Goal: Task Accomplishment & Management: Use online tool/utility

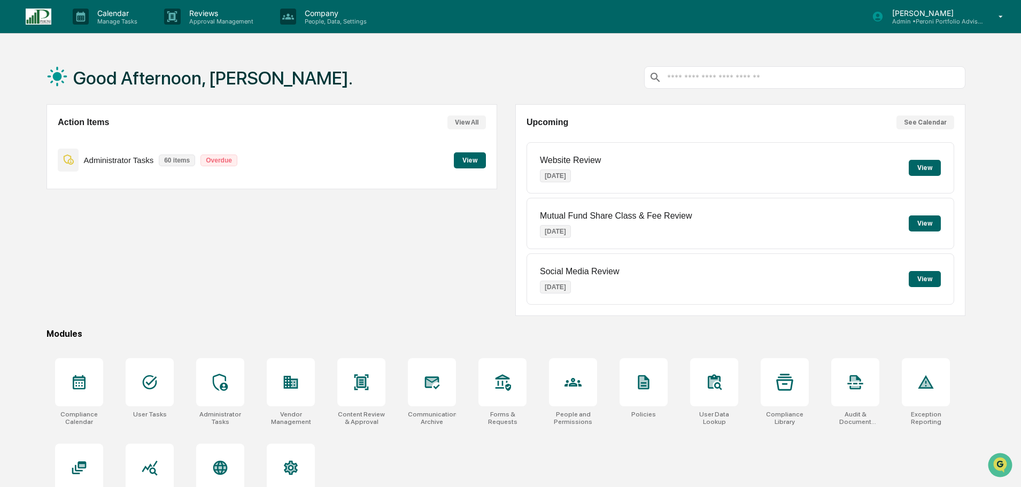
click at [474, 161] on button "View" at bounding box center [470, 160] width 32 height 16
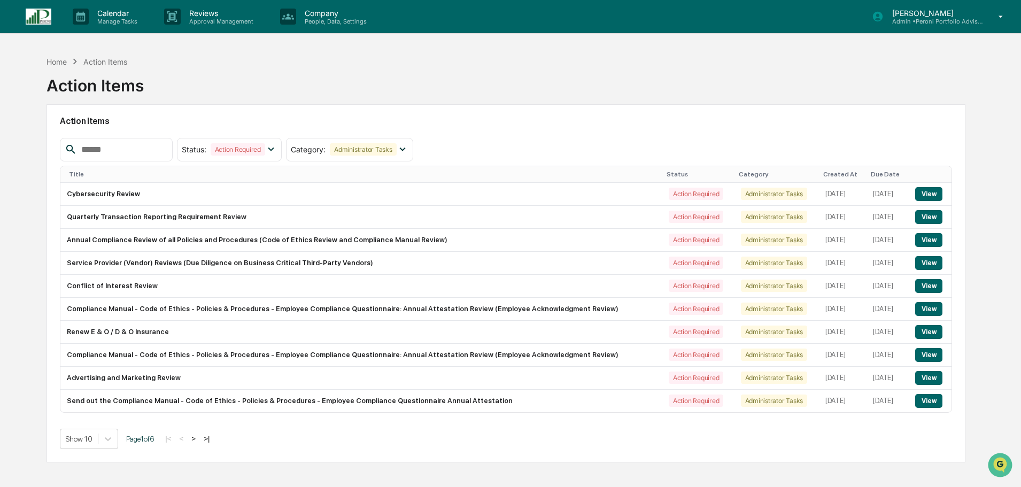
click at [198, 436] on button ">" at bounding box center [193, 438] width 11 height 9
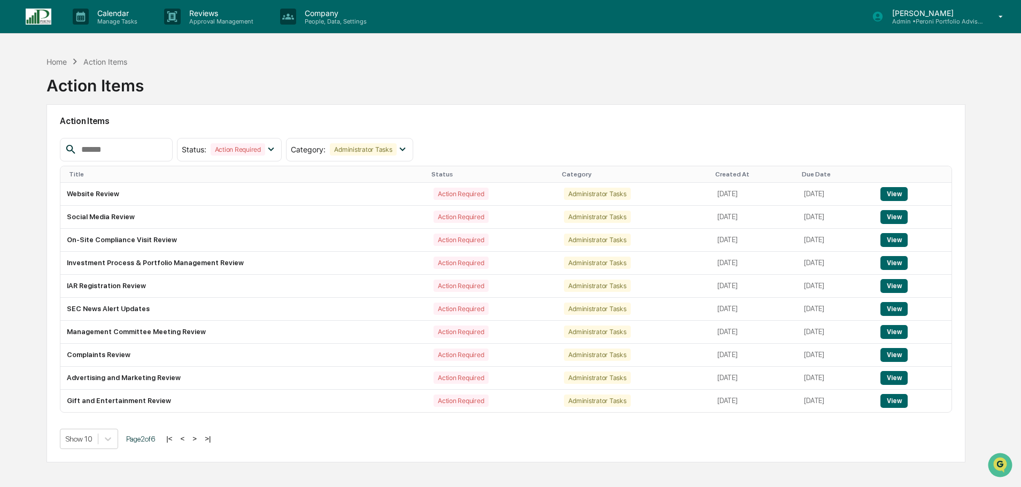
click at [198, 436] on button ">" at bounding box center [194, 438] width 11 height 9
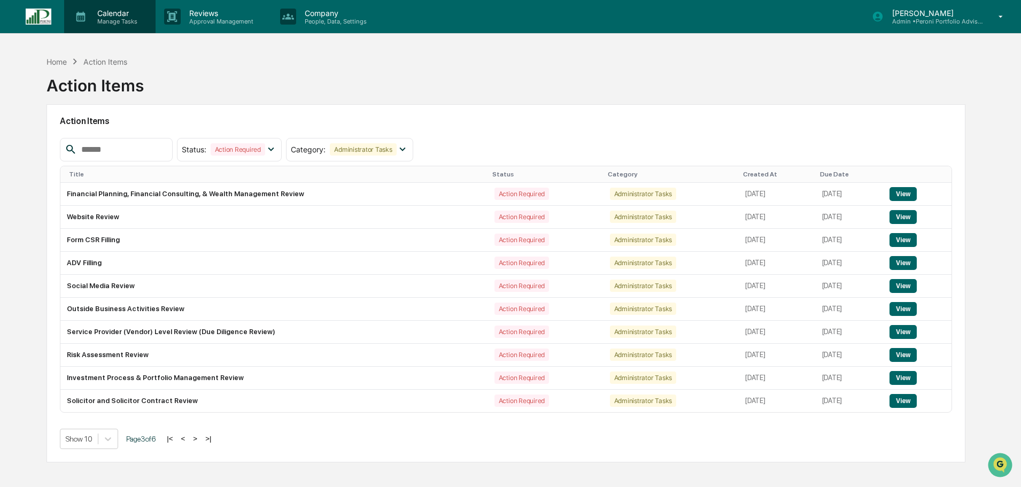
click at [91, 13] on p "Calendar" at bounding box center [116, 13] width 54 height 9
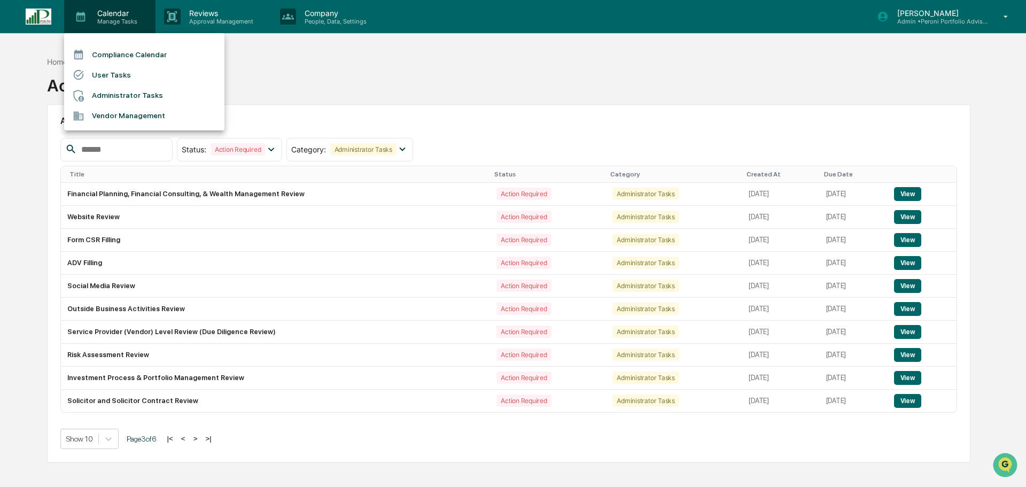
click at [97, 43] on ul "Compliance Calendar User Tasks Administrator Tasks Vendor Management" at bounding box center [144, 81] width 160 height 97
click at [98, 54] on li "Compliance Calendar" at bounding box center [144, 54] width 160 height 20
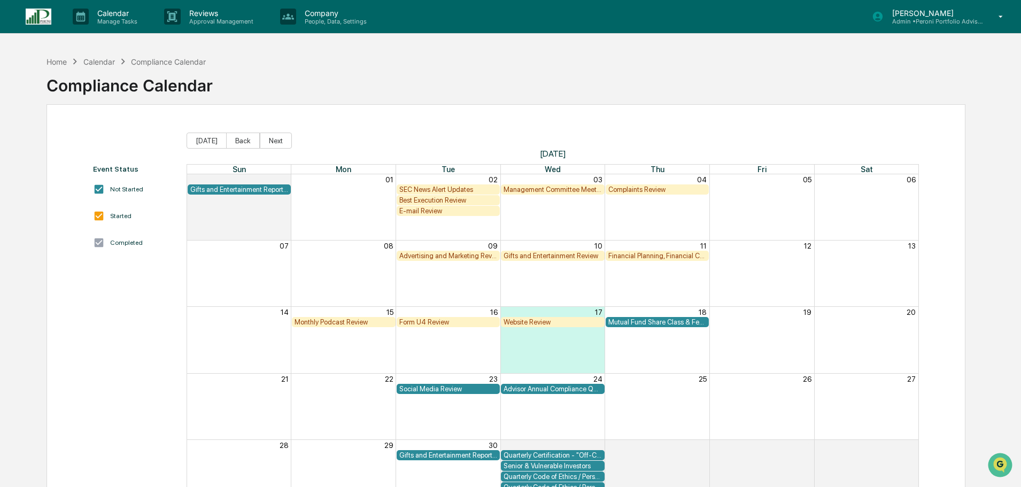
click at [362, 324] on div "Monthly Podcast Review" at bounding box center [344, 322] width 98 height 8
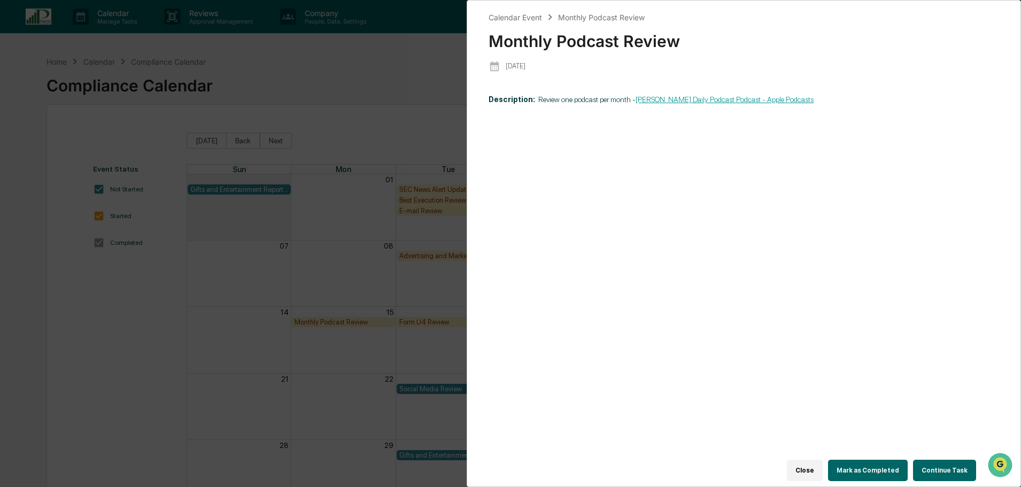
click at [941, 462] on button "Continue Task" at bounding box center [944, 470] width 63 height 21
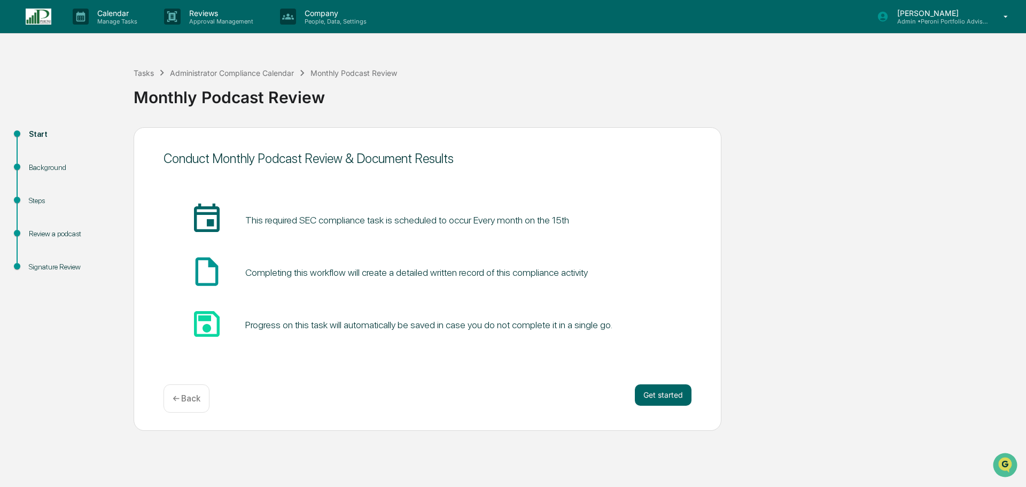
click at [215, 404] on div "Get started ← Back" at bounding box center [428, 398] width 528 height 28
click at [161, 399] on div "Conduct Monthly Podcast Review & Document Results insert_invitation_icon This r…" at bounding box center [428, 279] width 588 height 304
click at [176, 399] on p "← Back" at bounding box center [187, 398] width 28 height 10
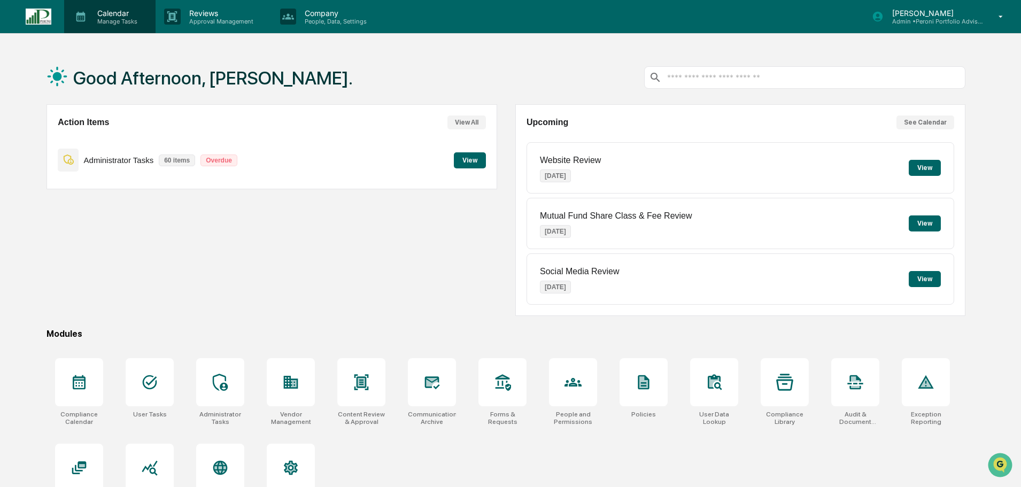
click at [90, 25] on div "Calendar Manage Tasks" at bounding box center [109, 16] width 91 height 33
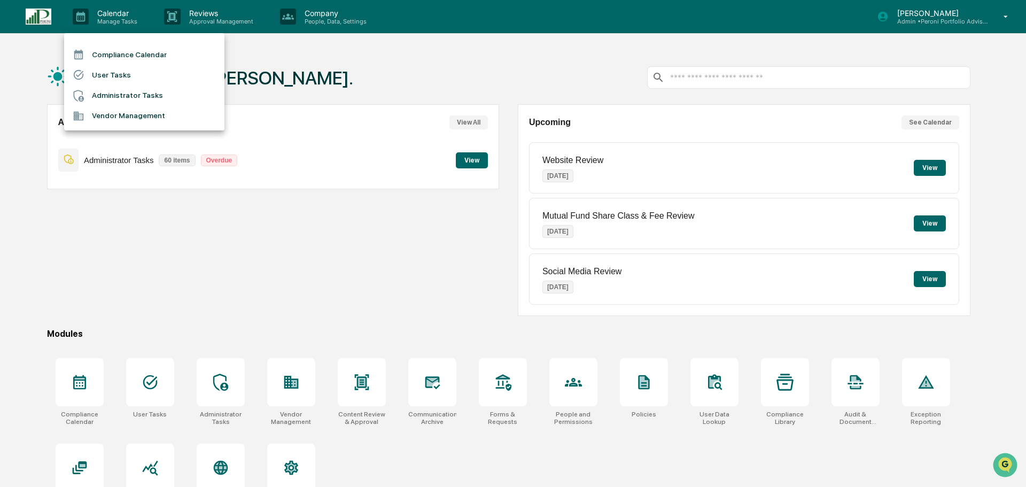
click at [100, 57] on li "Compliance Calendar" at bounding box center [144, 54] width 160 height 20
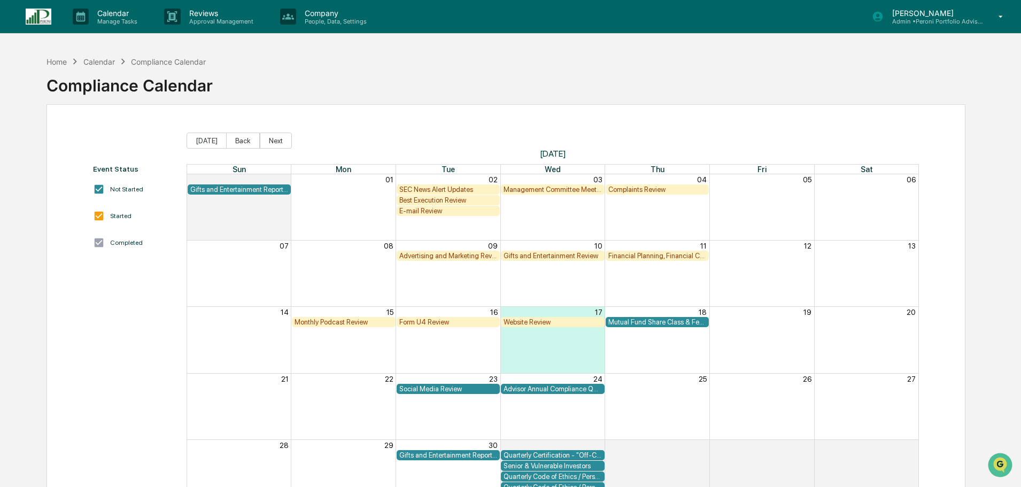
click at [330, 318] on div "Monthly Podcast Review" at bounding box center [344, 322] width 104 height 10
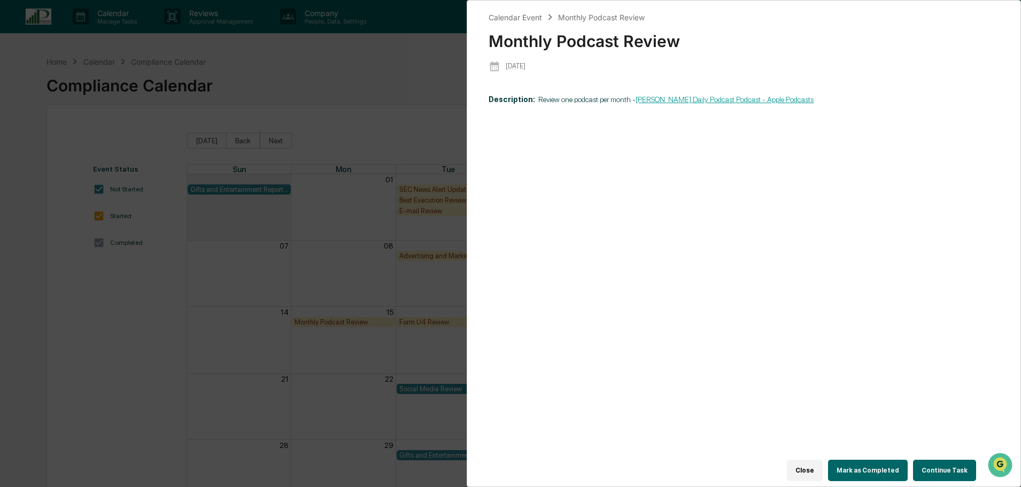
click at [755, 97] on link "[PERSON_NAME] Daily Podcast Podcast - Apple Podcasts" at bounding box center [725, 99] width 178 height 9
